Goal: Transaction & Acquisition: Book appointment/travel/reservation

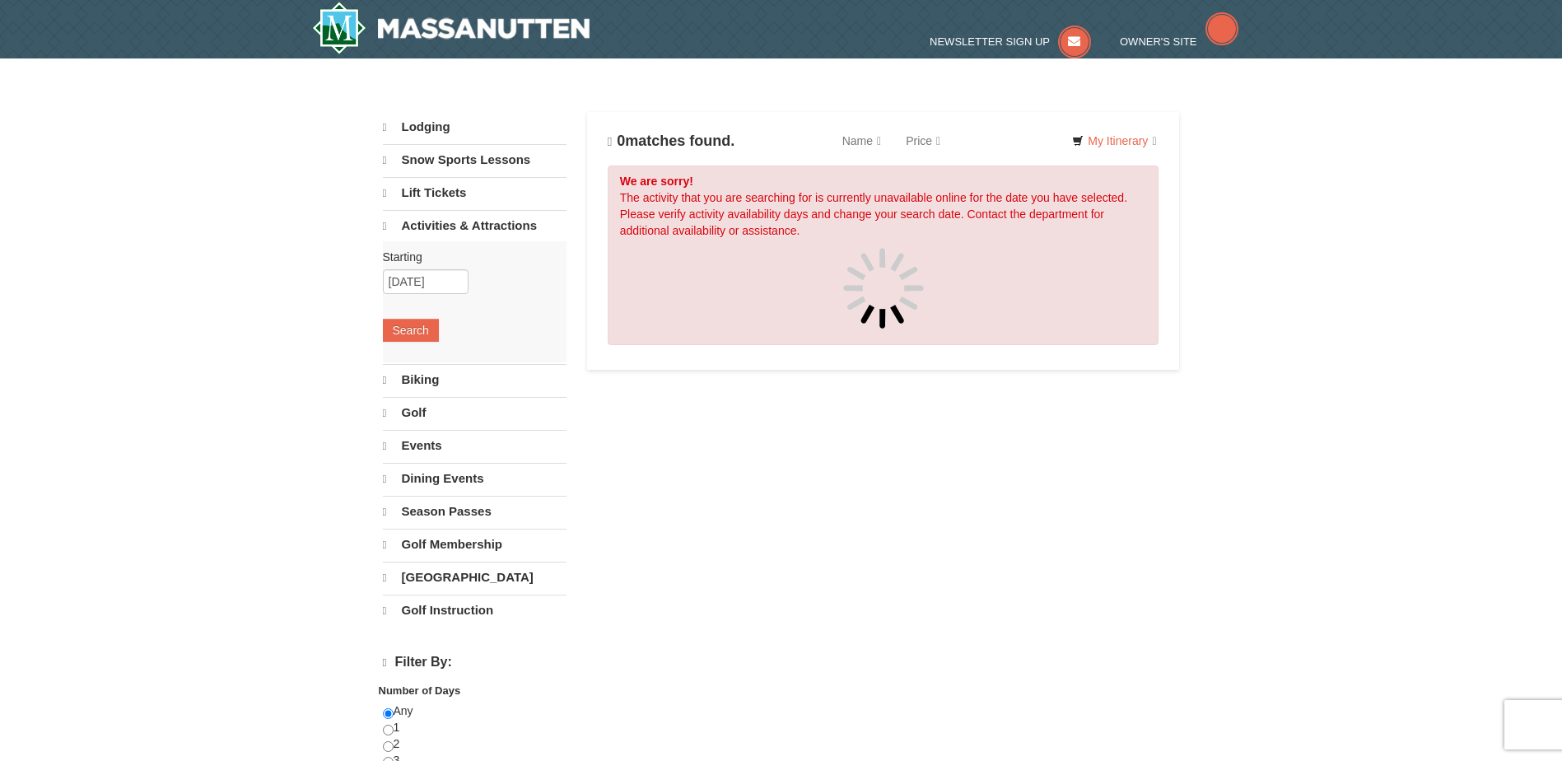
click at [420, 417] on link "Golf" at bounding box center [475, 412] width 184 height 31
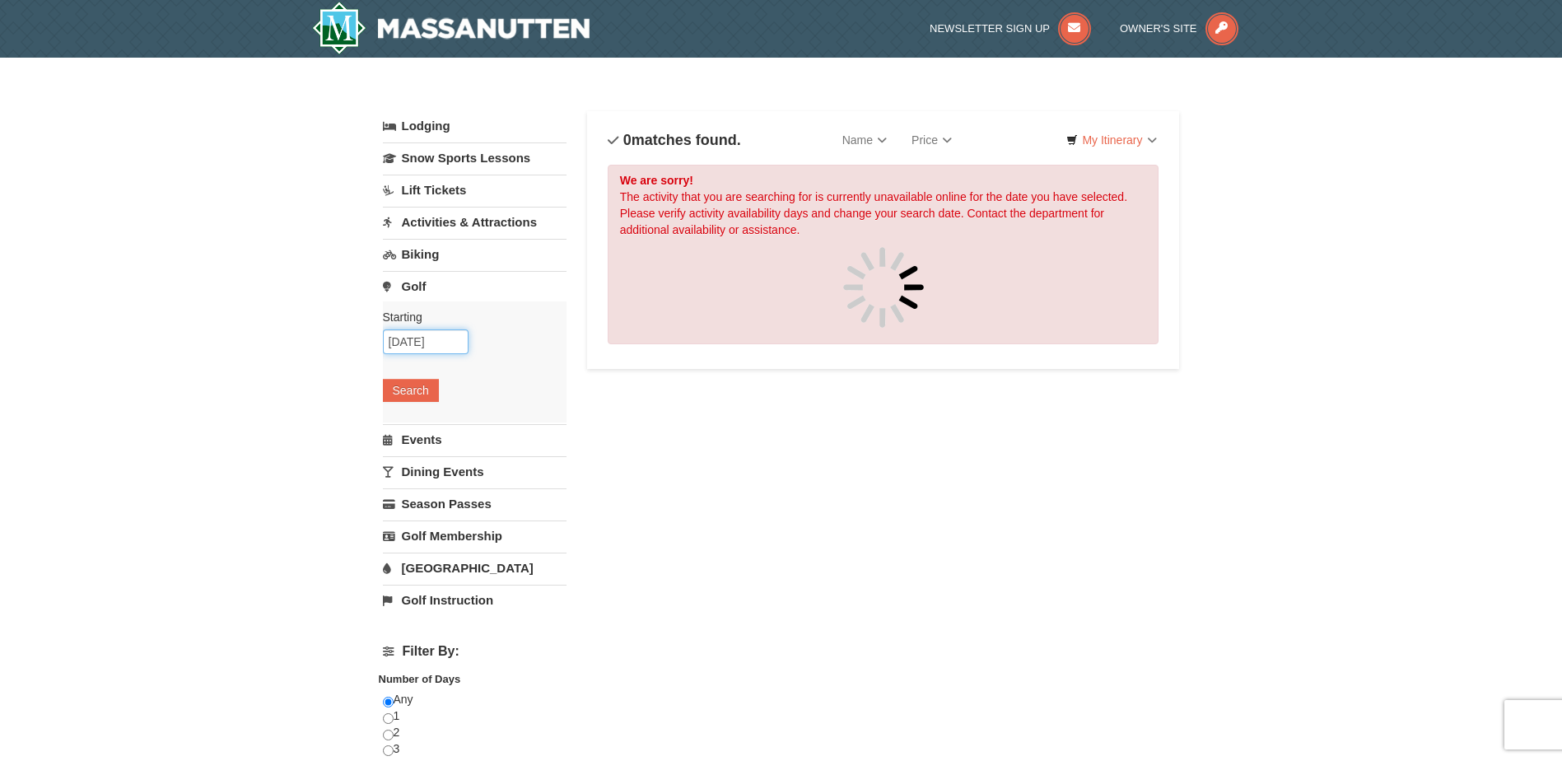
click at [432, 343] on input "09/10/2025" at bounding box center [426, 341] width 86 height 25
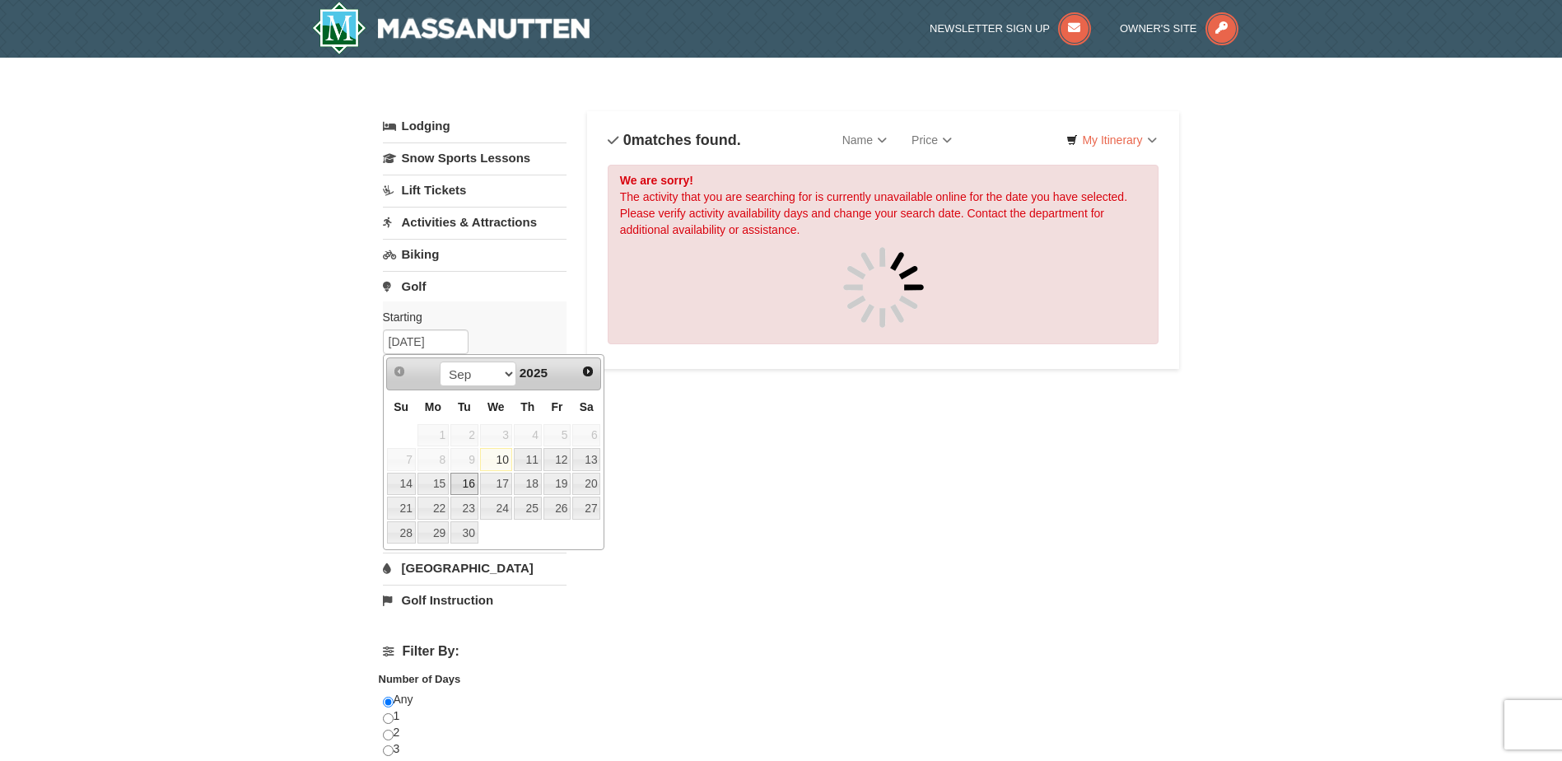
click at [467, 487] on link "16" at bounding box center [465, 484] width 28 height 23
type input "[DATE]"
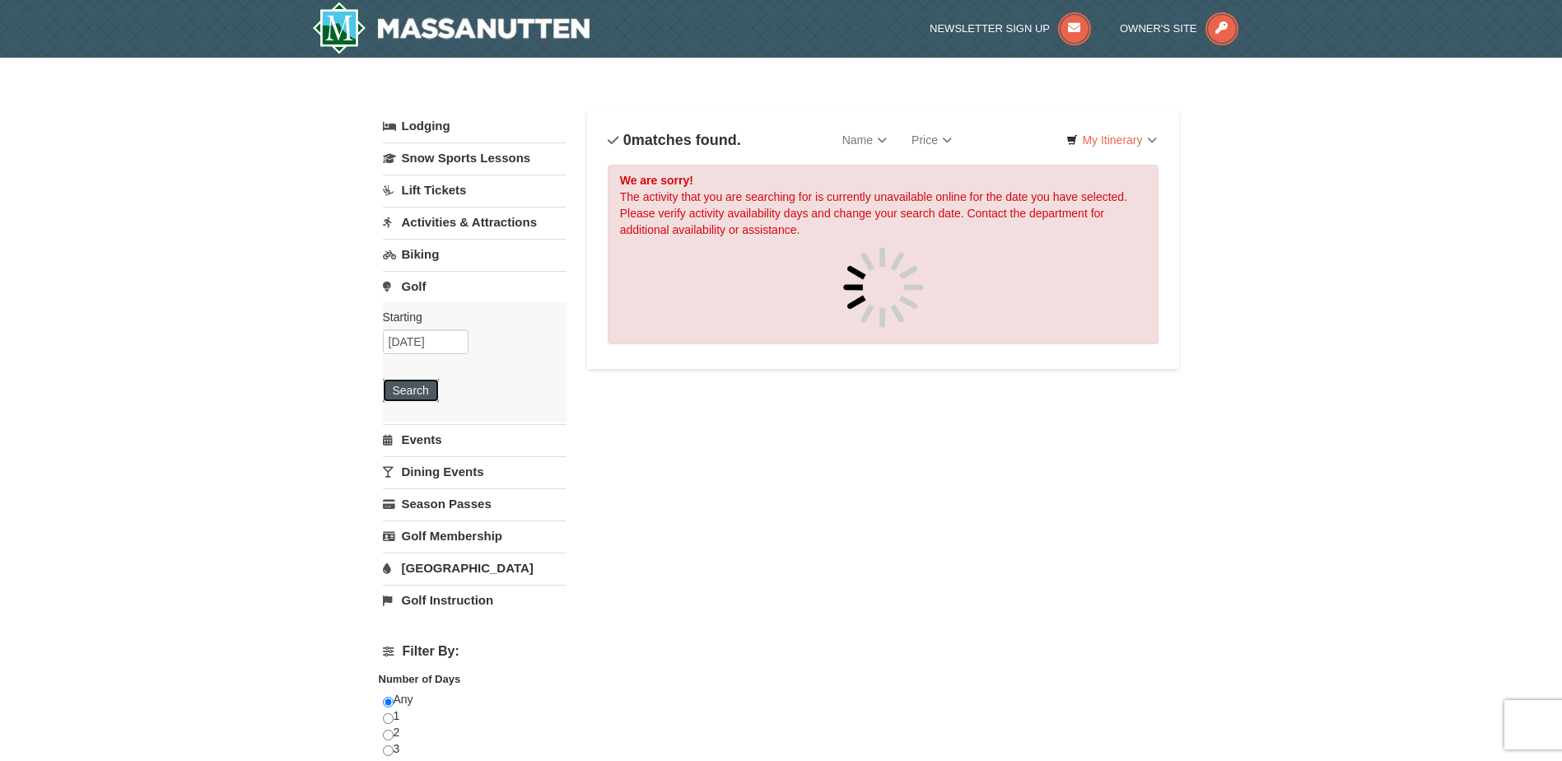
click at [424, 390] on button "Search" at bounding box center [411, 390] width 56 height 23
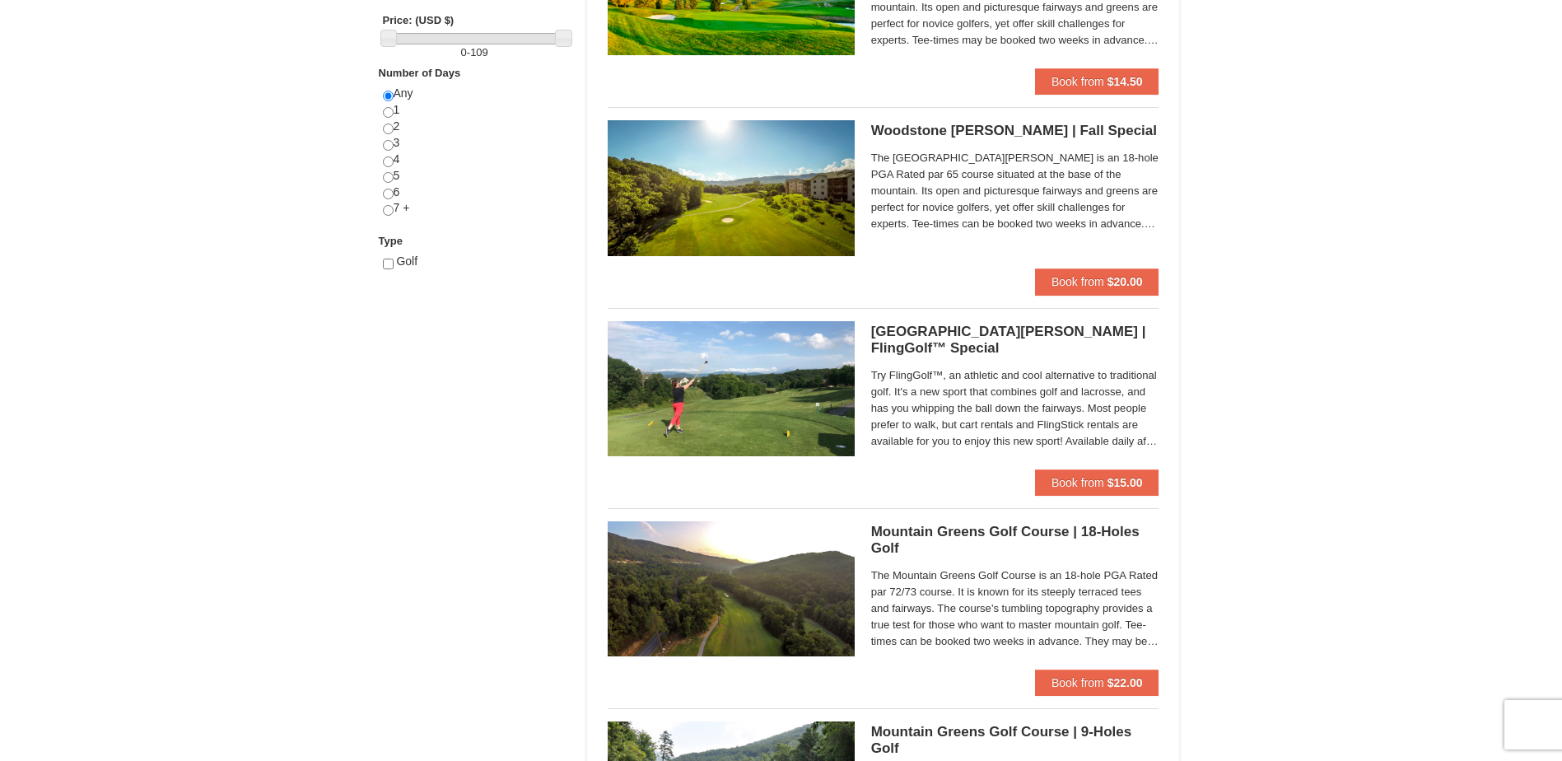
scroll to position [824, 0]
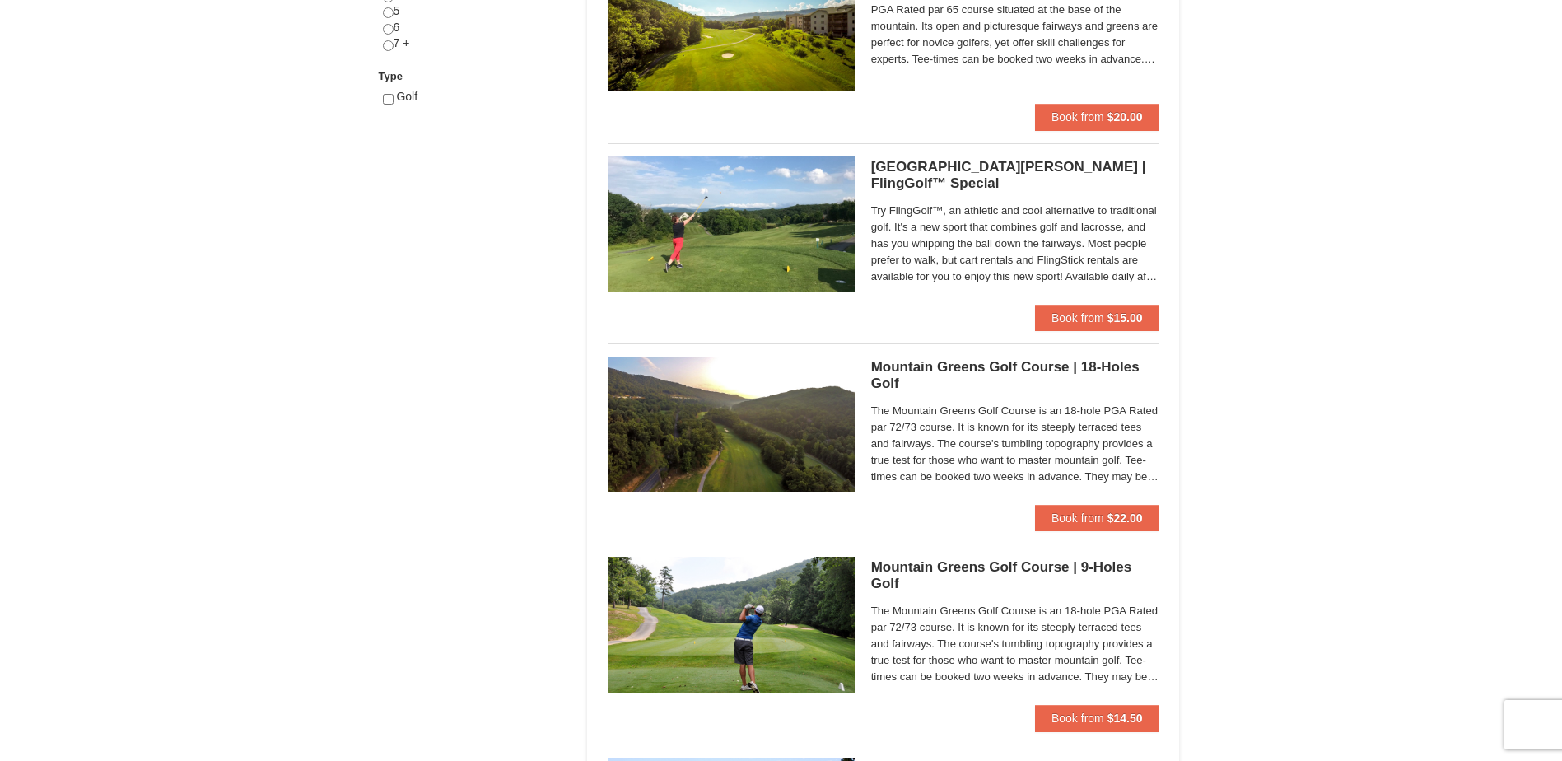
click at [737, 427] on img at bounding box center [731, 424] width 247 height 135
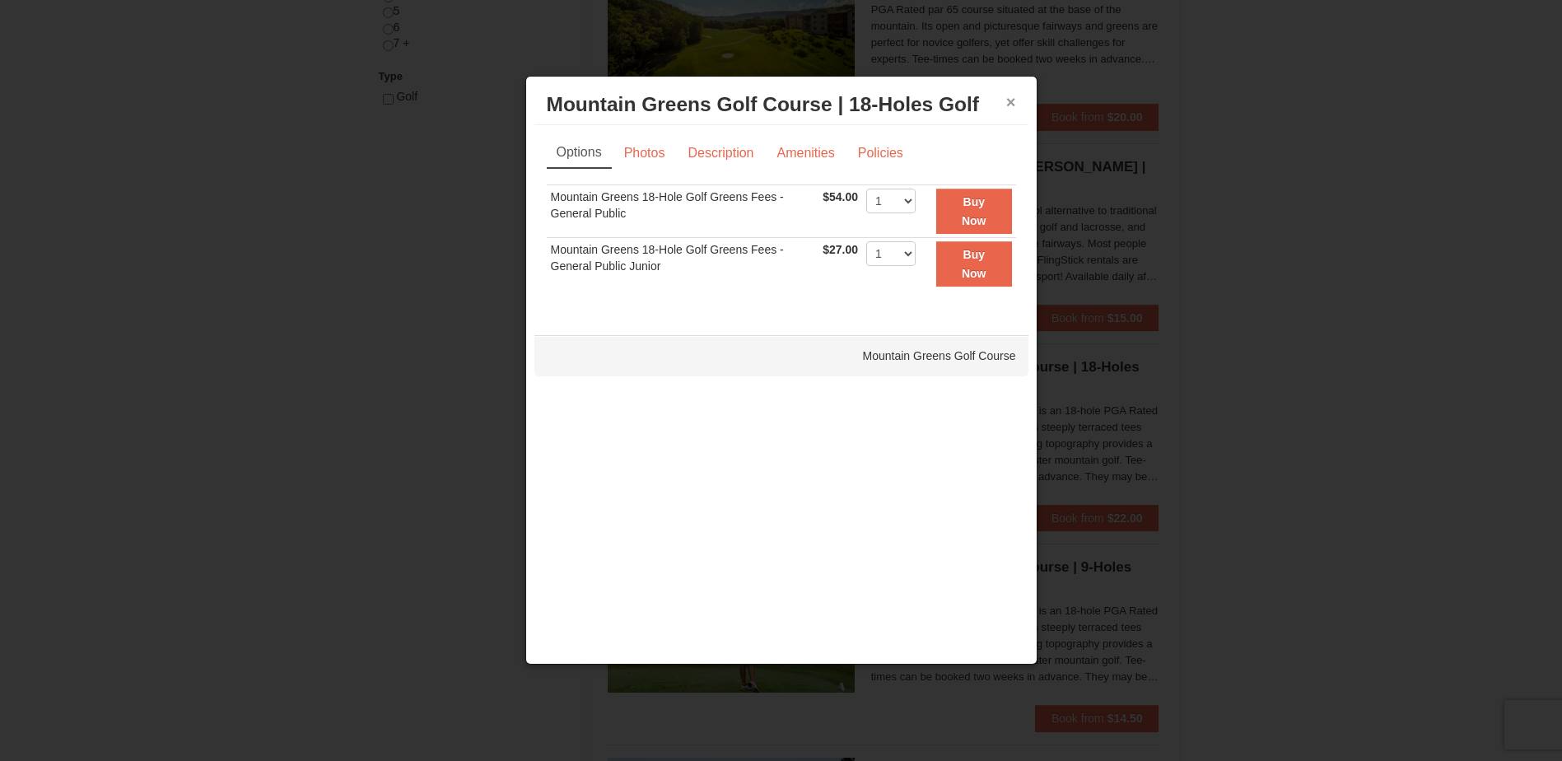
click at [1011, 100] on button "×" at bounding box center [1011, 102] width 10 height 16
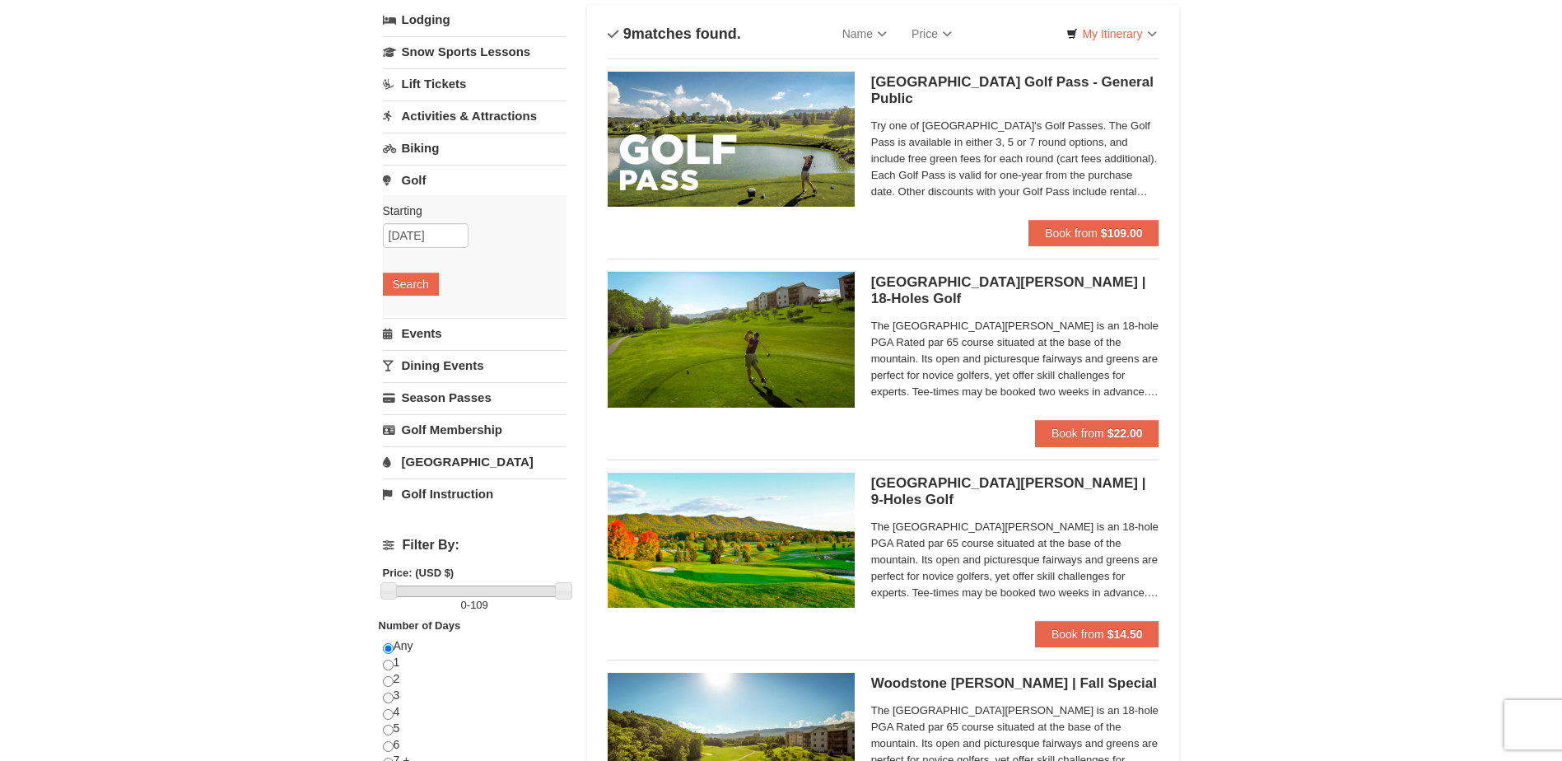
scroll to position [0, 0]
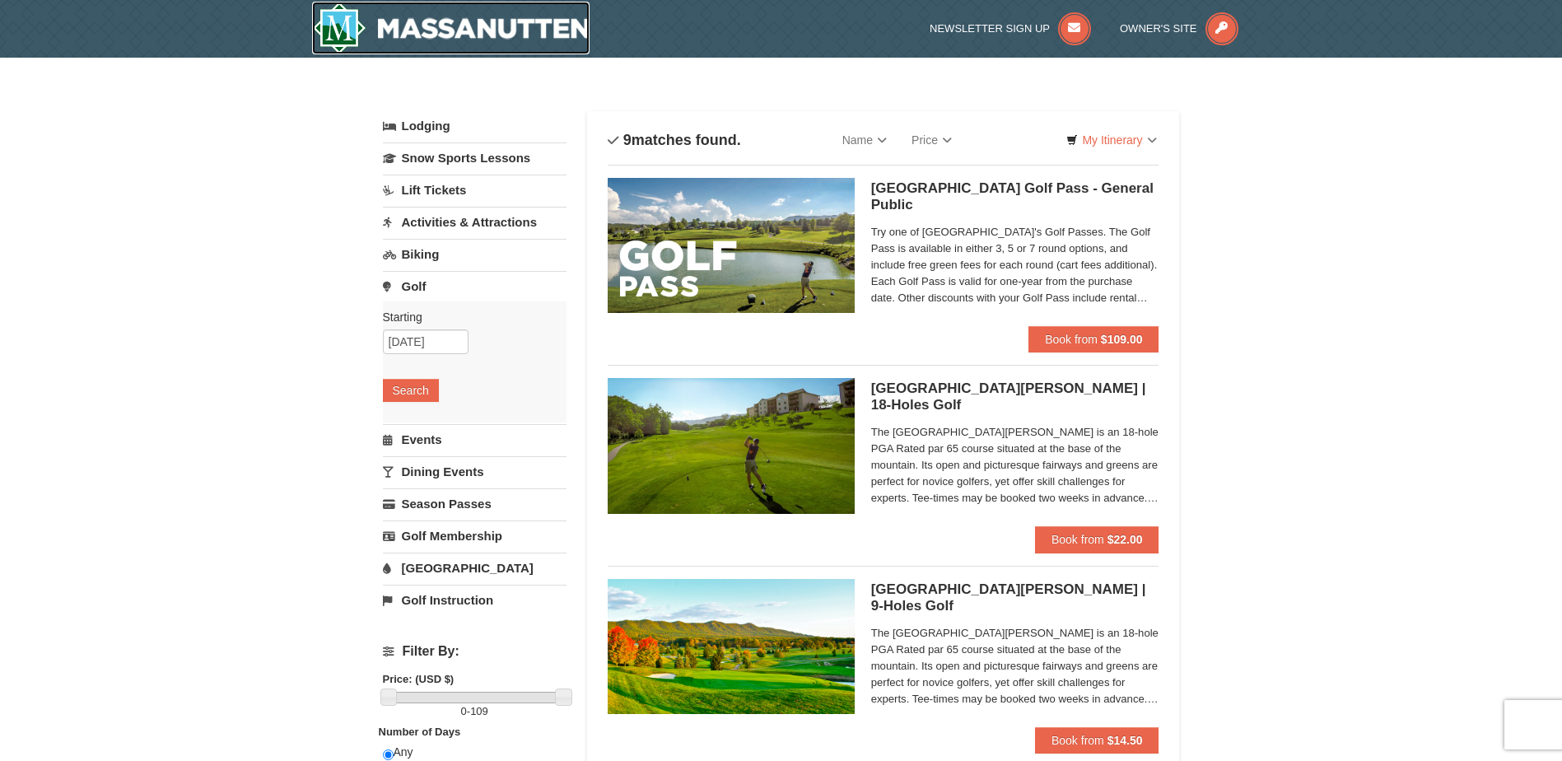
click at [546, 35] on img at bounding box center [451, 28] width 278 height 53
